Goal: Navigation & Orientation: Find specific page/section

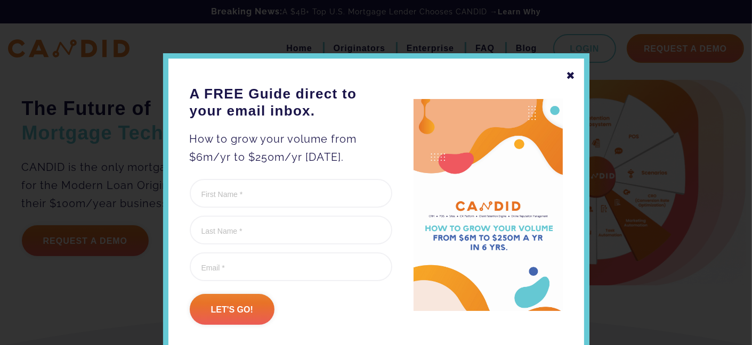
click at [569, 73] on div "✖" at bounding box center [571, 76] width 10 height 18
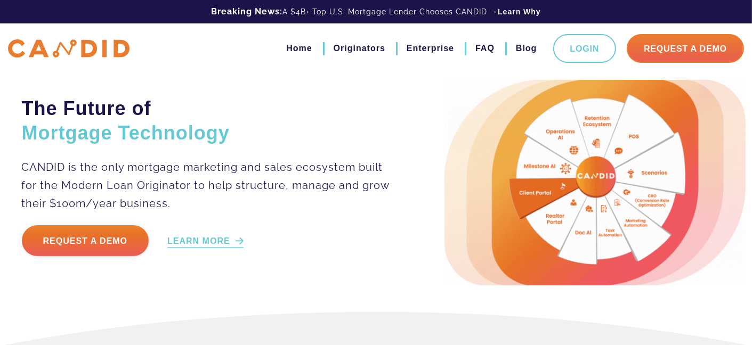
click at [226, 239] on link "LEARN MORE" at bounding box center [205, 242] width 76 height 12
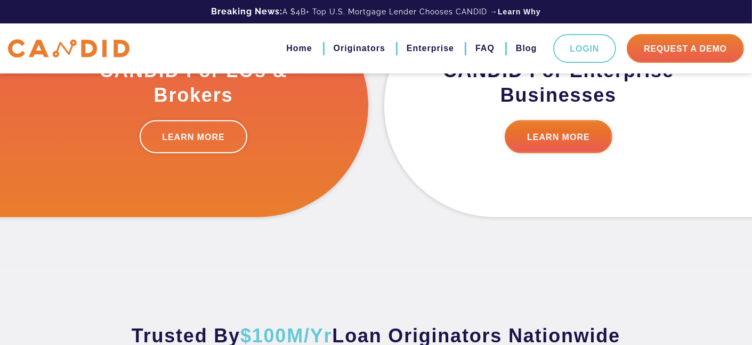
scroll to position [345, 0]
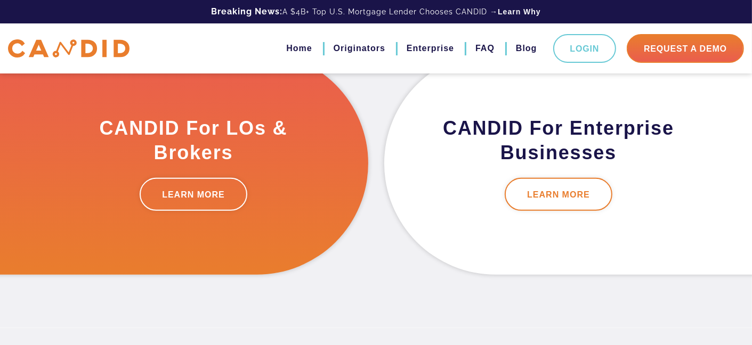
click at [532, 191] on link "LEARN MORE" at bounding box center [559, 194] width 108 height 33
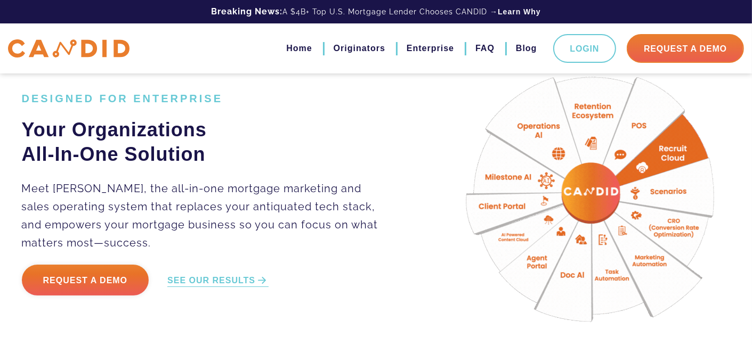
scroll to position [53, 0]
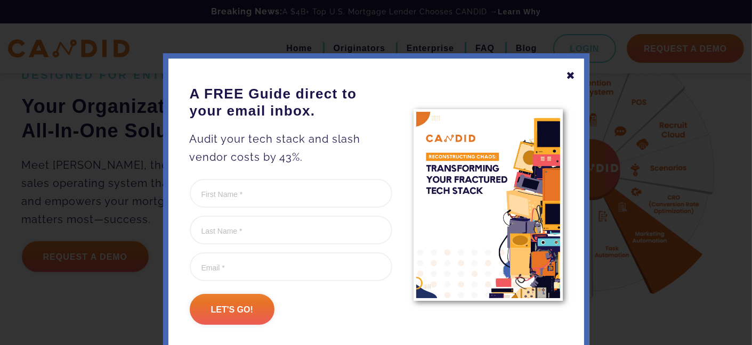
click at [567, 76] on div "✖" at bounding box center [571, 76] width 10 height 18
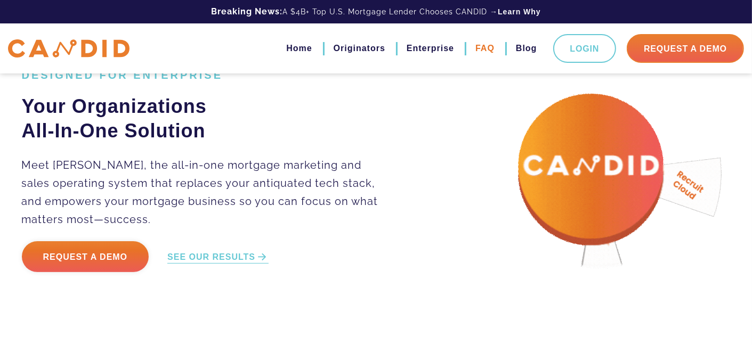
click at [488, 46] on link "FAQ" at bounding box center [484, 48] width 19 height 18
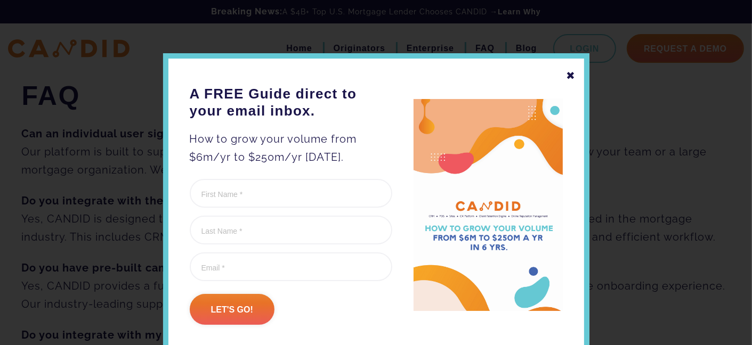
click at [569, 72] on div "✖" at bounding box center [571, 76] width 10 height 18
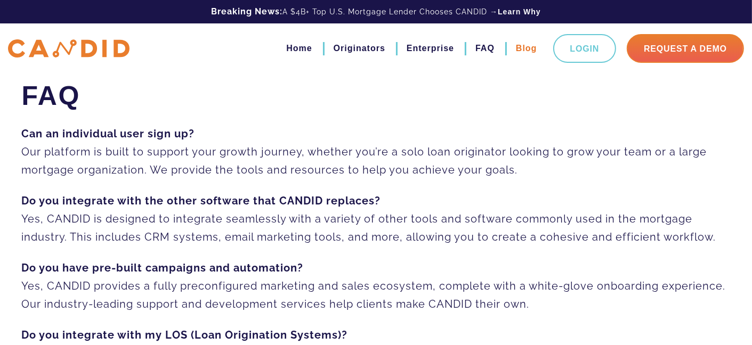
click at [523, 47] on link "Blog" at bounding box center [526, 48] width 21 height 18
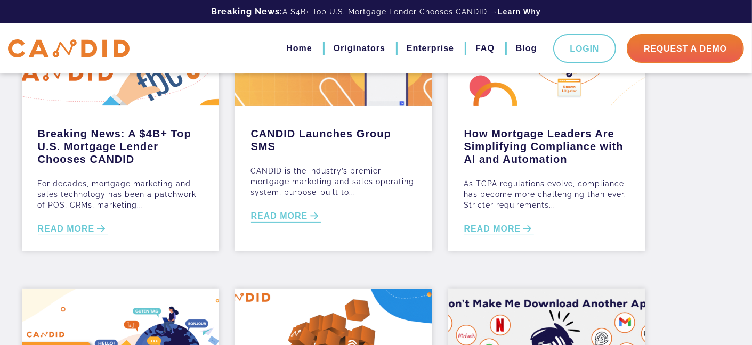
scroll to position [160, 0]
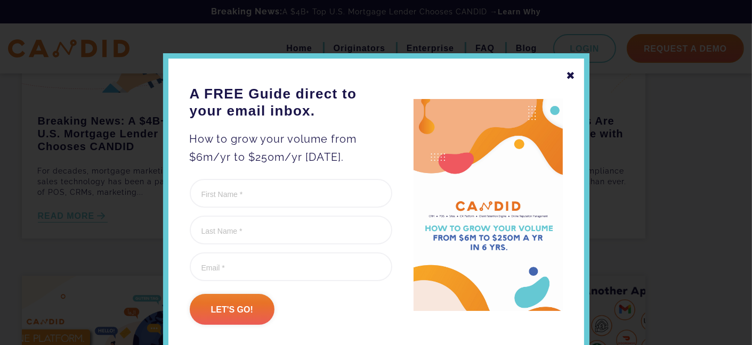
click at [567, 76] on div "✖" at bounding box center [571, 76] width 10 height 18
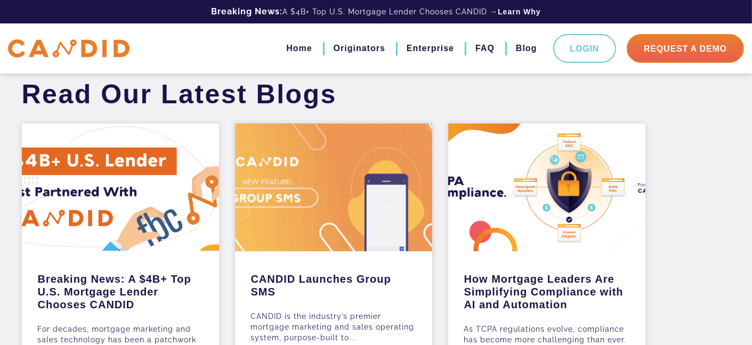
scroll to position [0, 0]
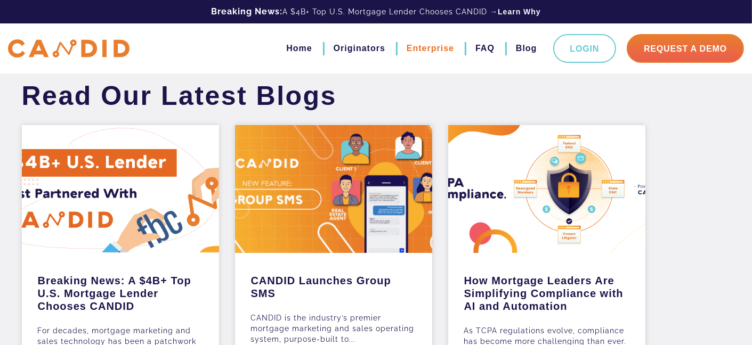
click at [423, 48] on link "Enterprise" at bounding box center [430, 48] width 47 height 18
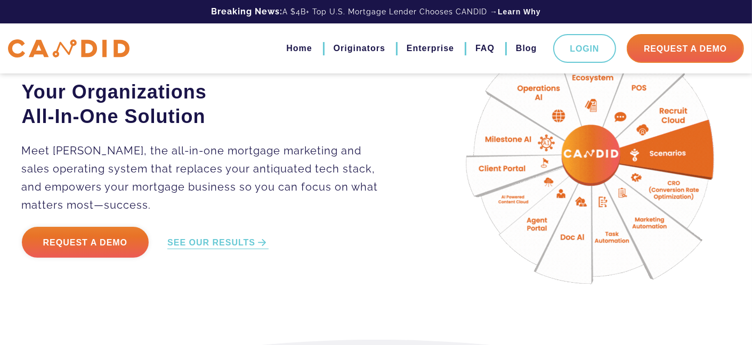
scroll to position [53, 0]
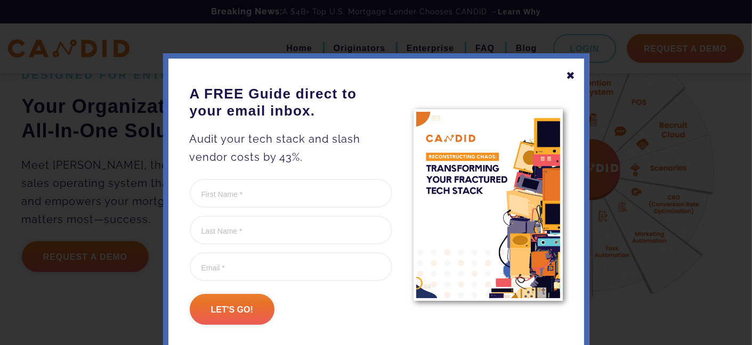
click at [238, 254] on div "✖ A FREE Guide direct to your email inbox. Audit your tech stack and slash vend…" at bounding box center [376, 172] width 752 height 345
click at [566, 76] on div "✖" at bounding box center [571, 76] width 10 height 18
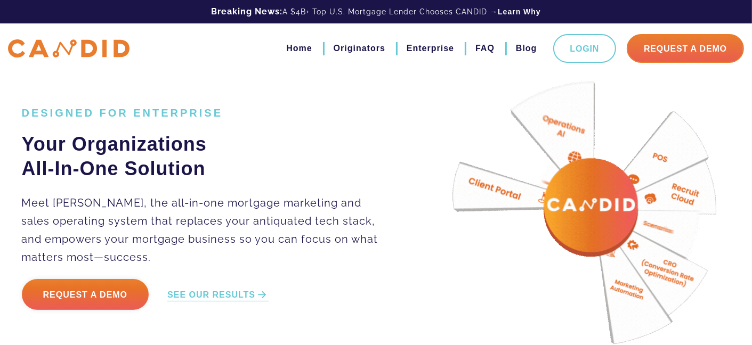
scroll to position [0, 0]
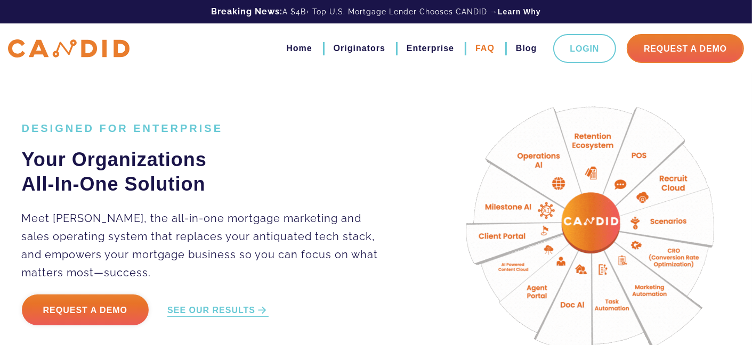
click at [485, 50] on link "FAQ" at bounding box center [484, 48] width 19 height 18
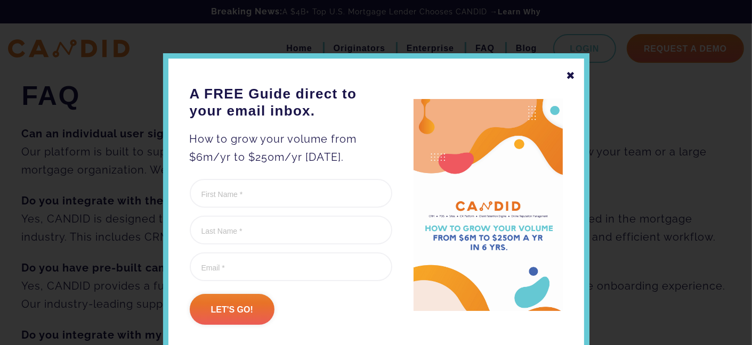
click at [566, 73] on div "✖" at bounding box center [571, 76] width 10 height 18
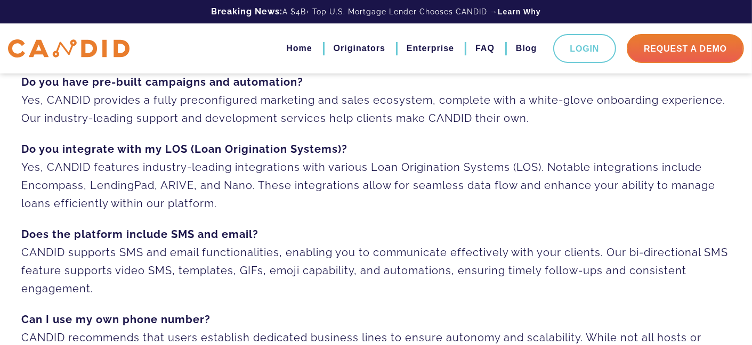
scroll to position [160, 0]
